Goal: Transaction & Acquisition: Obtain resource

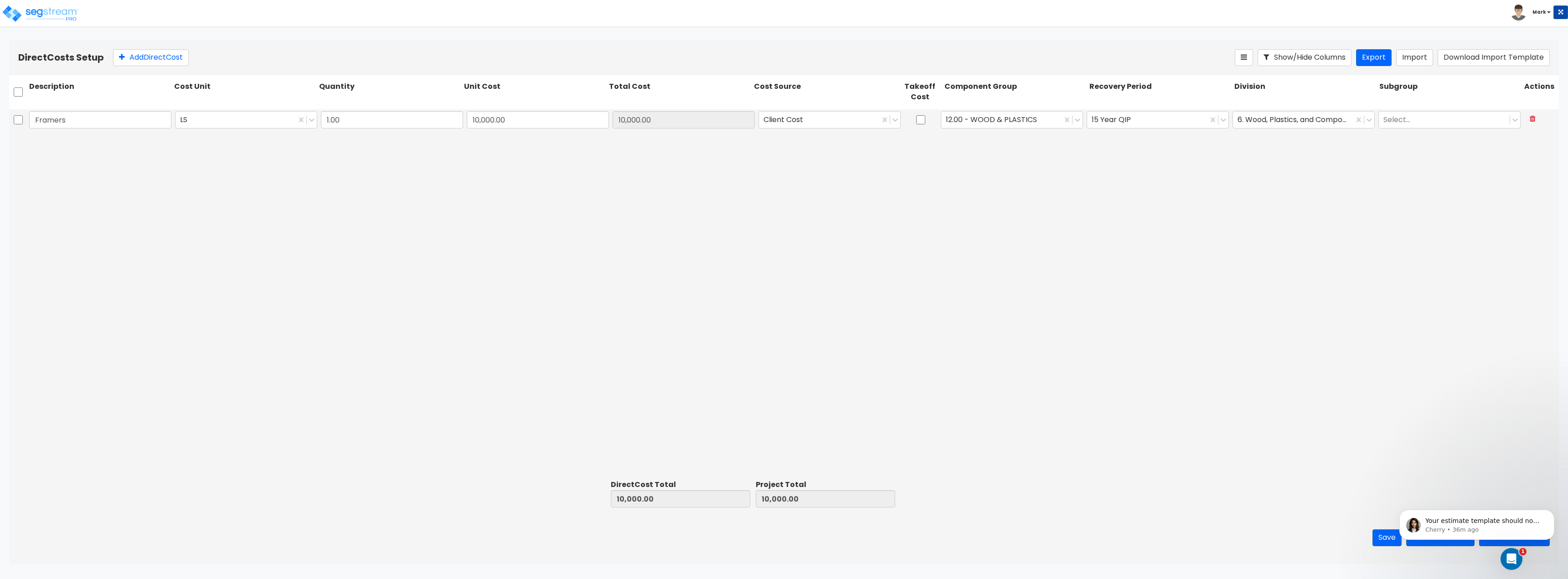
drag, startPoint x: 282, startPoint y: 401, endPoint x: 273, endPoint y: 402, distance: 9.1
click at [283, 401] on div "Framers LS 1.00 10,000.00 10,000.00 Client Cost 12.00 - WOOD & PLASTICS 15 Year…" at bounding box center [784, 293] width 1550 height 367
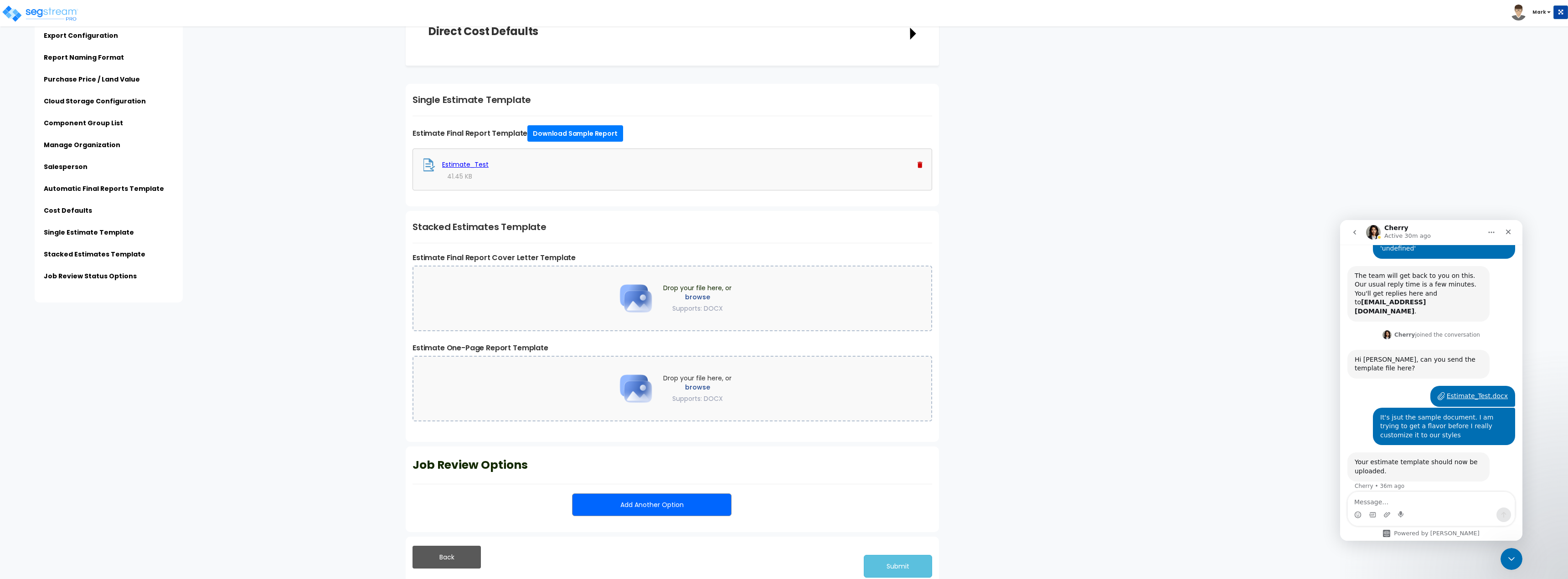
scroll to position [1565, 0]
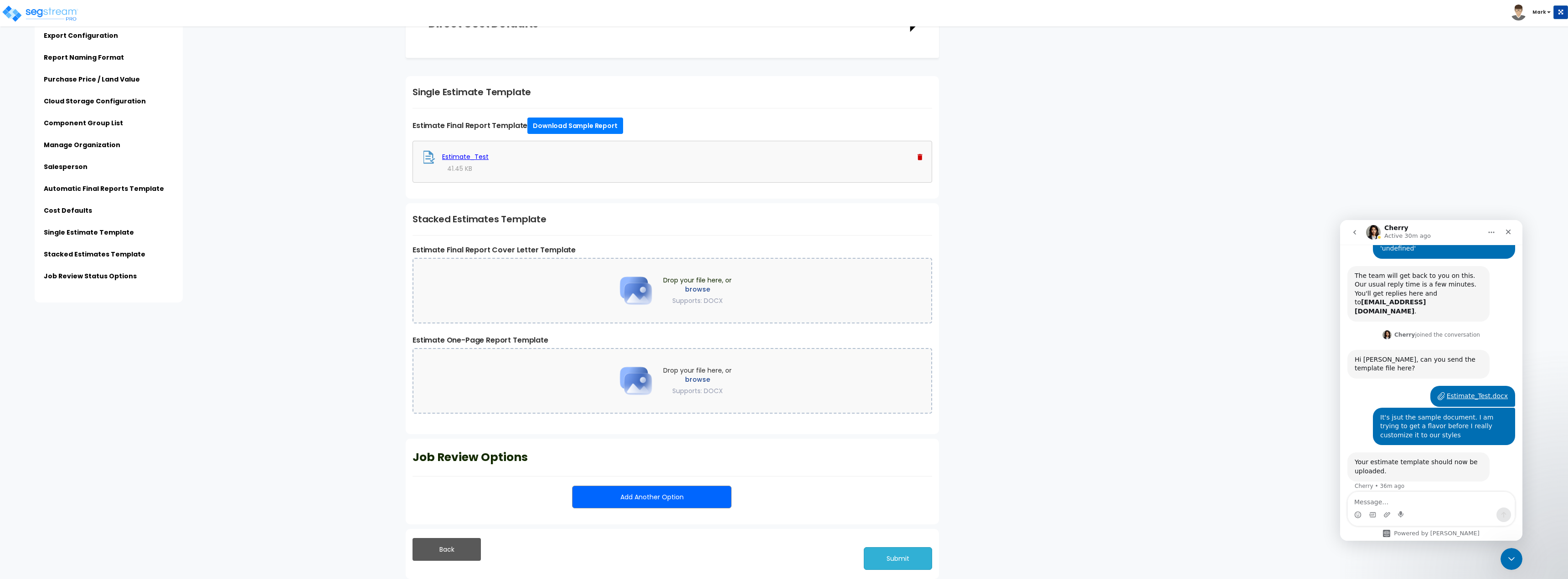
click at [913, 551] on button "Submit" at bounding box center [898, 559] width 69 height 23
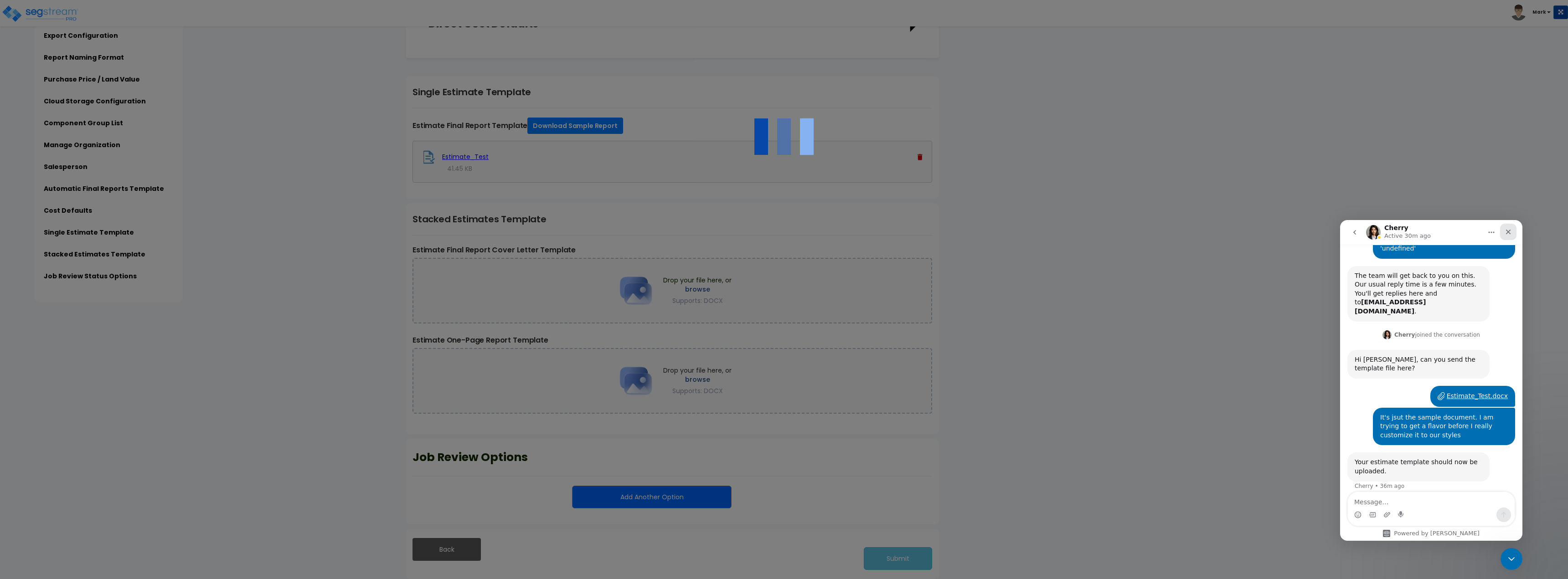
click at [1508, 235] on icon "Close" at bounding box center [1508, 232] width 8 height 8
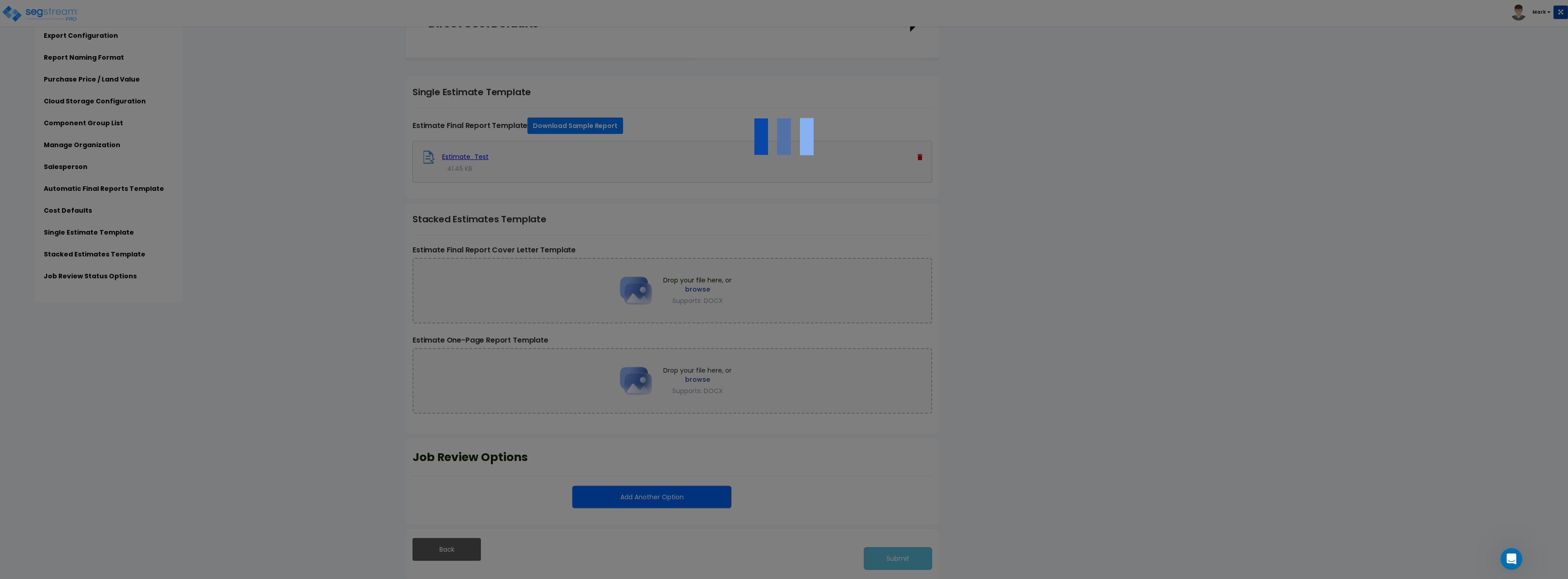
scroll to position [182, 0]
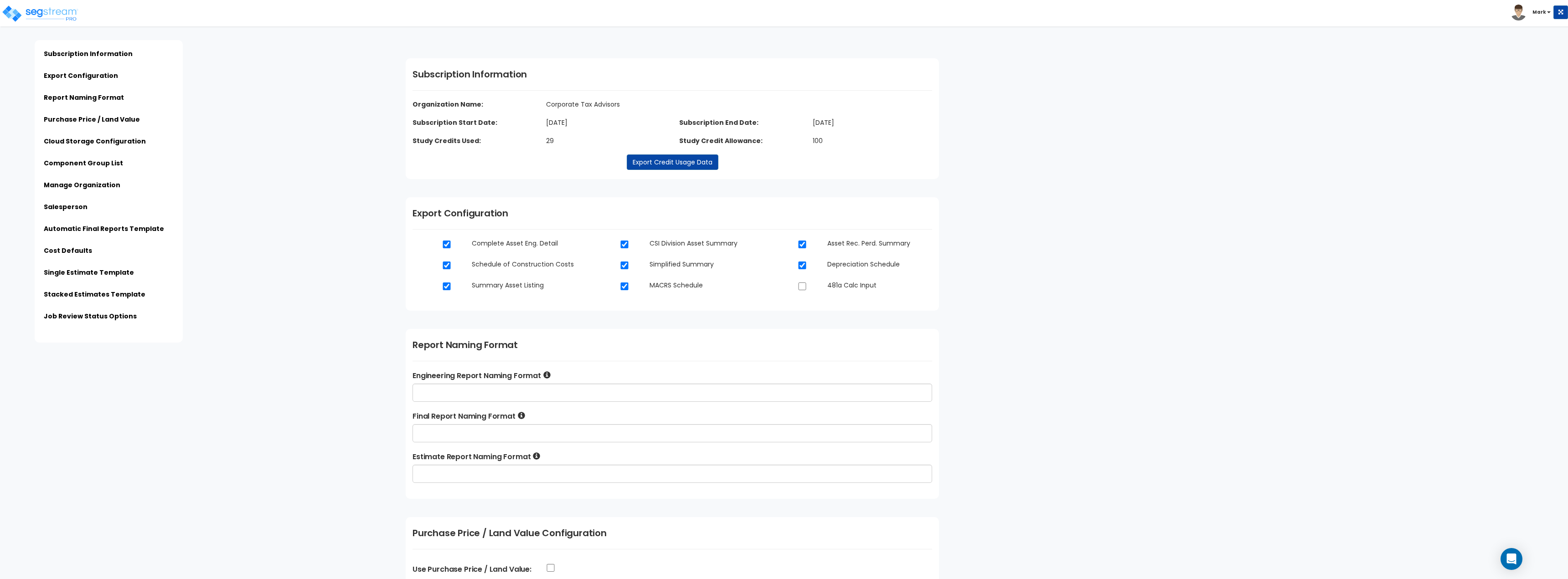
click at [59, 8] on div "Click to return on the top page" at bounding box center [46, 5] width 87 height 11
click at [59, 15] on img at bounding box center [40, 14] width 78 height 18
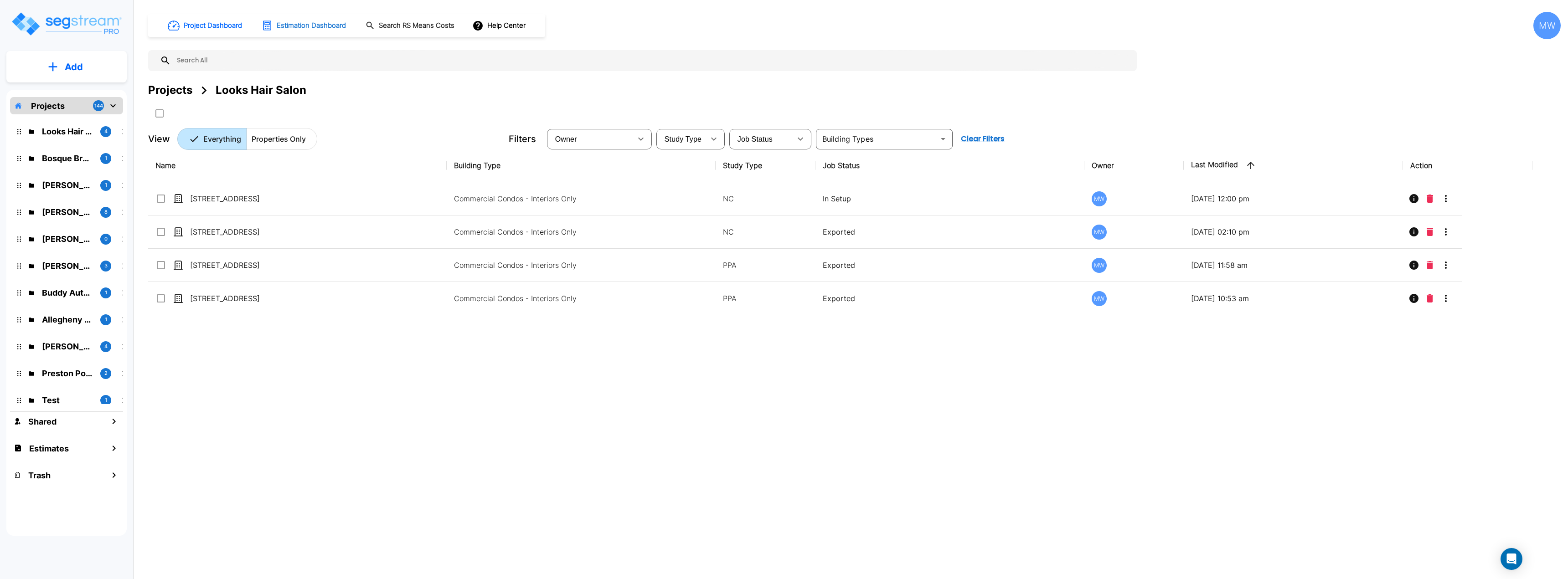
click at [268, 23] on icon "button" at bounding box center [267, 25] width 8 height 10
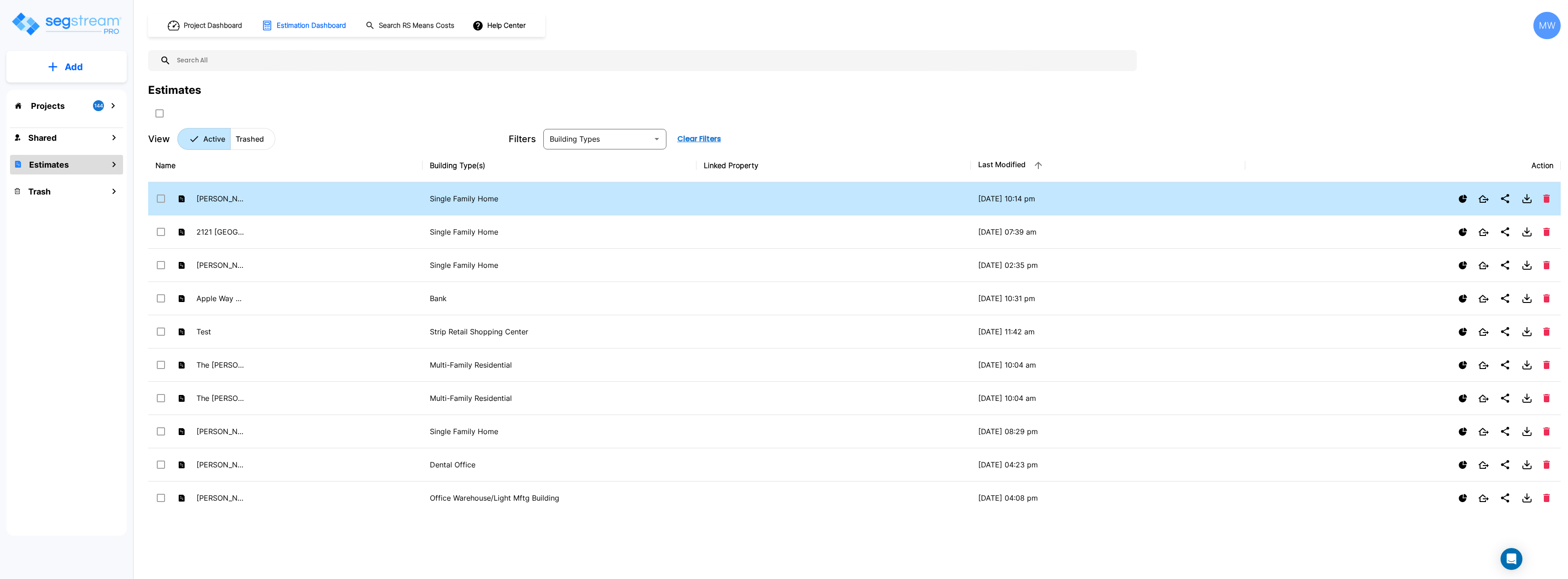
click at [307, 205] on td "[PERSON_NAME] Tree Farm" at bounding box center [285, 199] width 274 height 33
checkbox input "false"
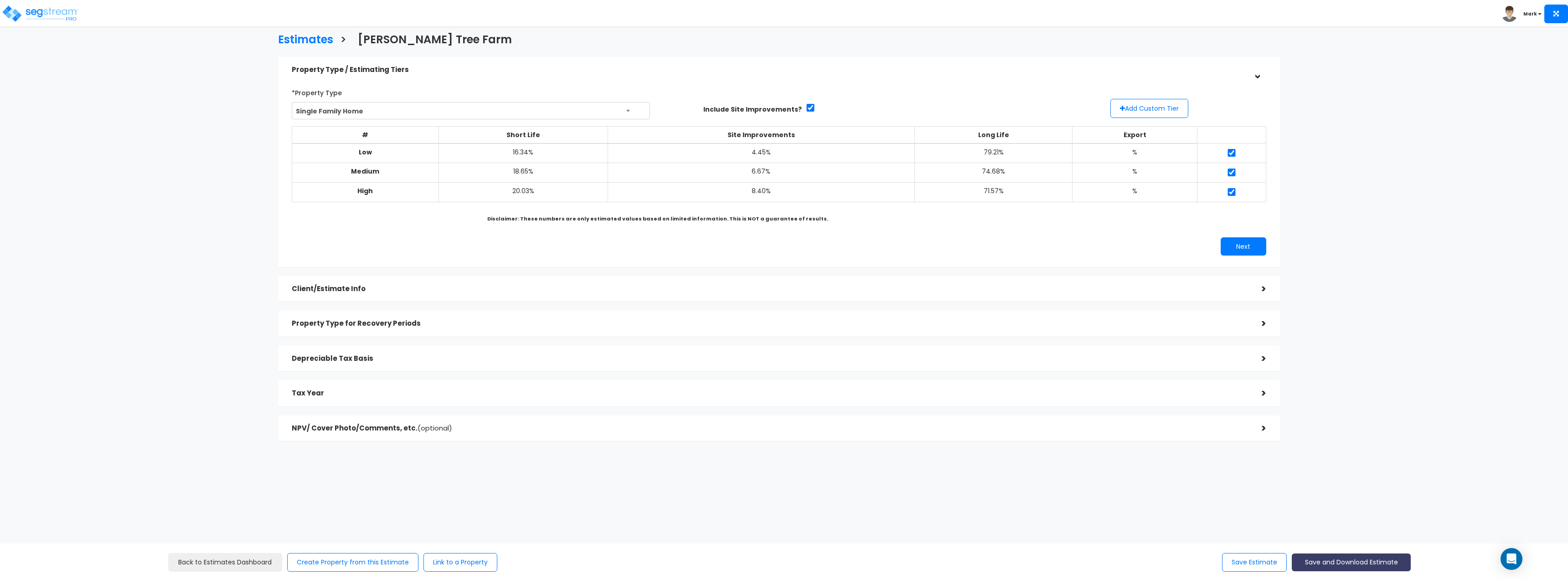
click at [1329, 560] on button "Save and Download Estimate" at bounding box center [1352, 562] width 119 height 18
click at [1366, 501] on link "Standard Estimate" at bounding box center [1351, 499] width 117 height 21
click at [44, 8] on img at bounding box center [40, 14] width 78 height 18
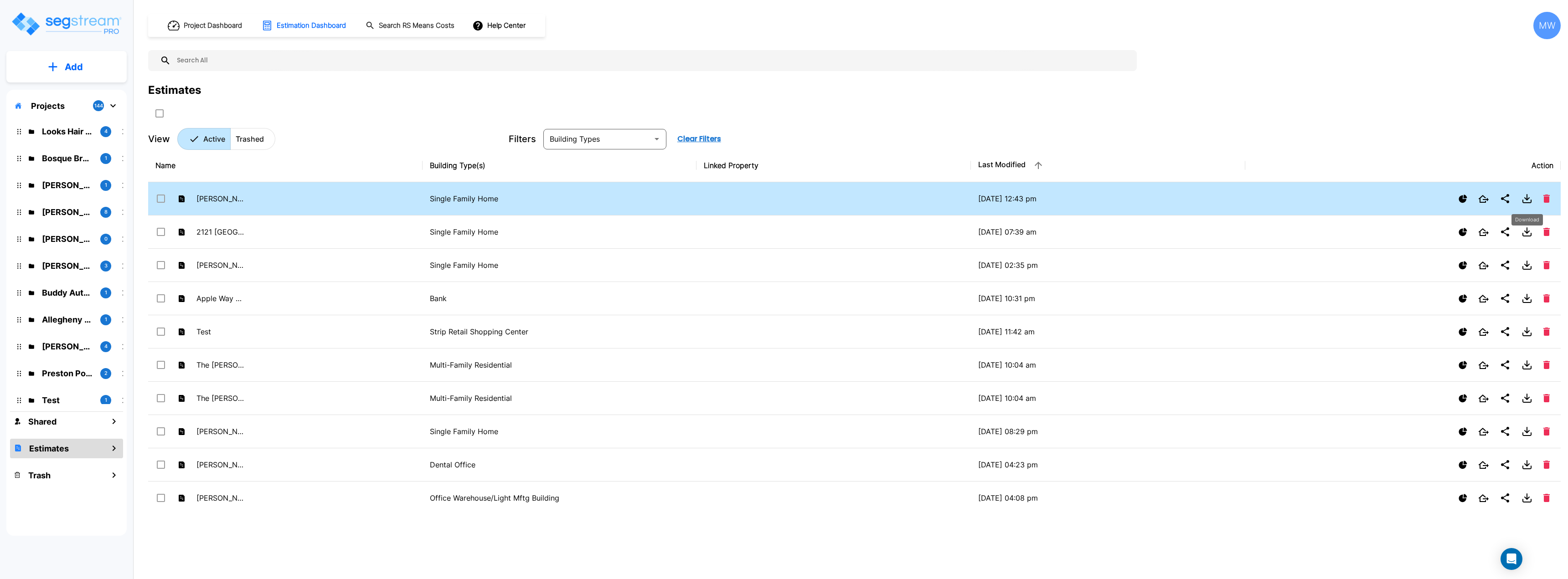
click at [1526, 199] on icon "Download" at bounding box center [1527, 199] width 5 height 2
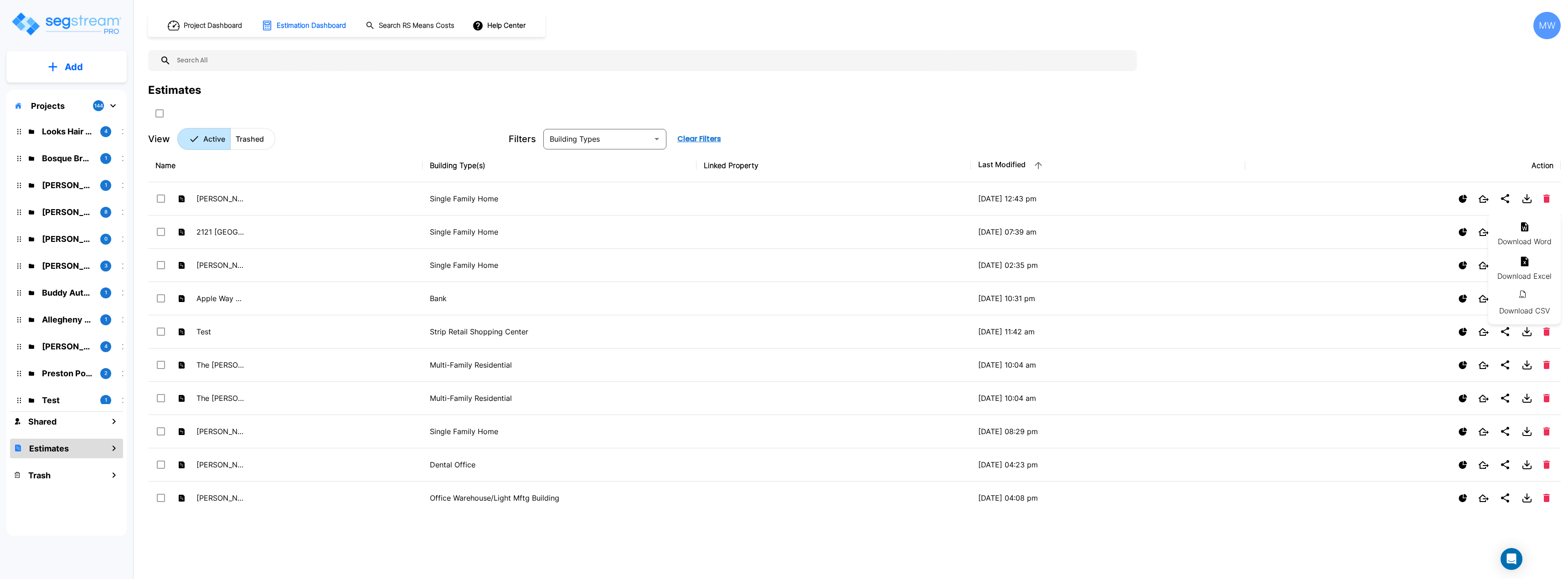
click at [1526, 245] on li "Download Word" at bounding box center [1525, 234] width 73 height 35
click at [57, 133] on p "Looks Hair Salon" at bounding box center [68, 131] width 51 height 12
